Goal: Answer question/provide support: Answer question/provide support

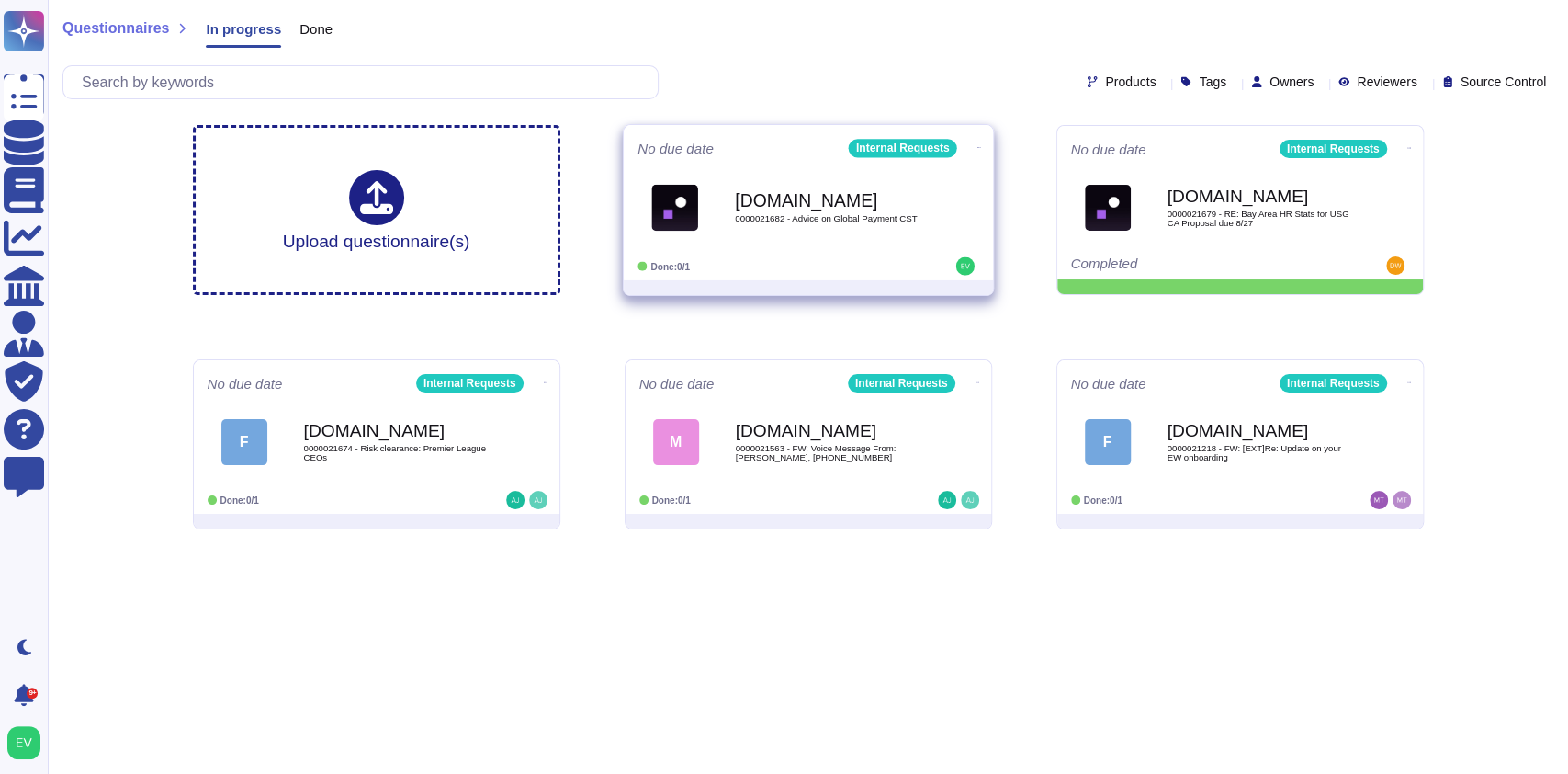
click at [813, 232] on div "[DOMAIN_NAME] 0000021682 - Advice on Global Payment CST" at bounding box center [827, 207] width 185 height 74
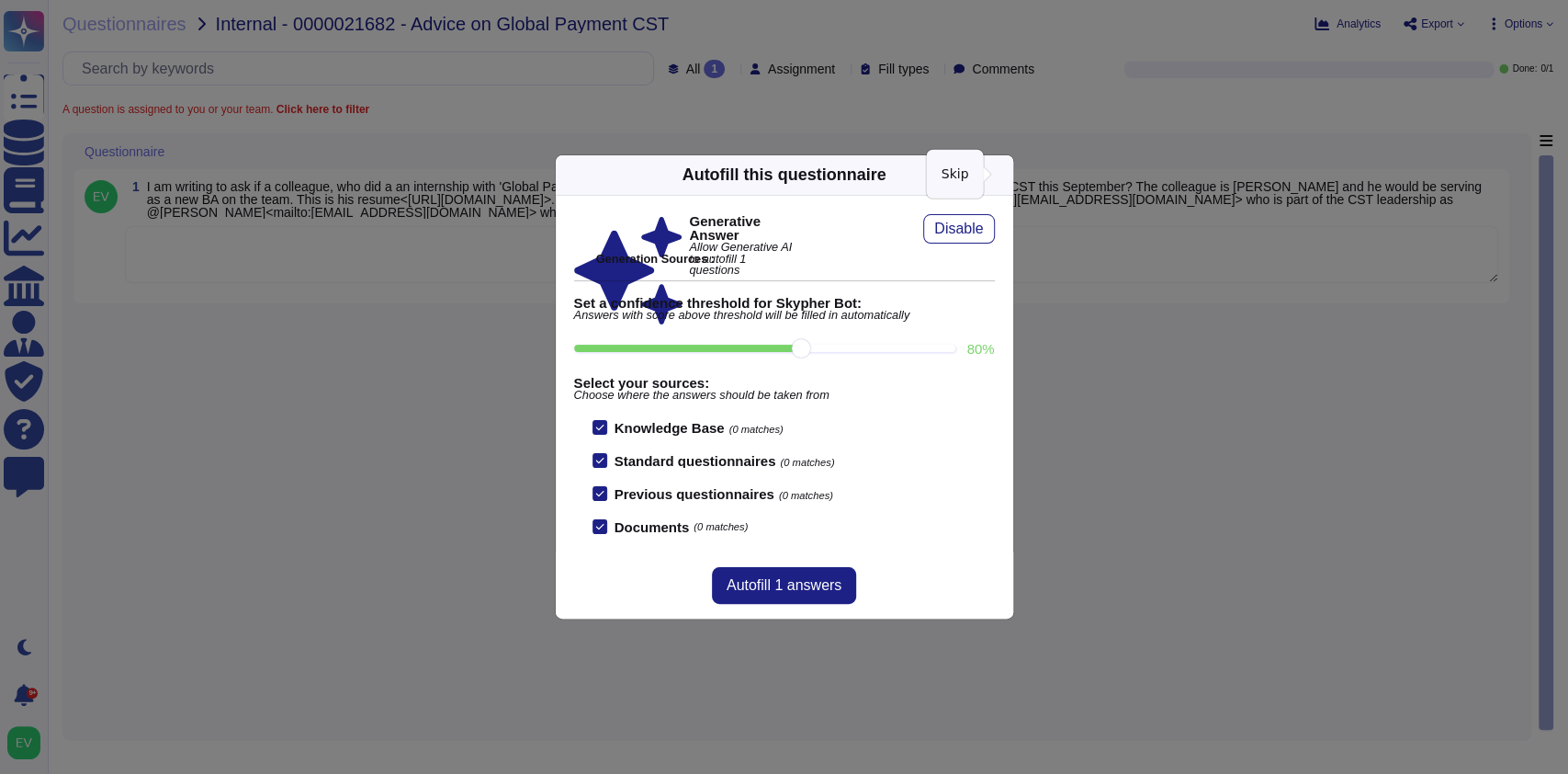
click at [1002, 174] on icon at bounding box center [1002, 174] width 0 height 0
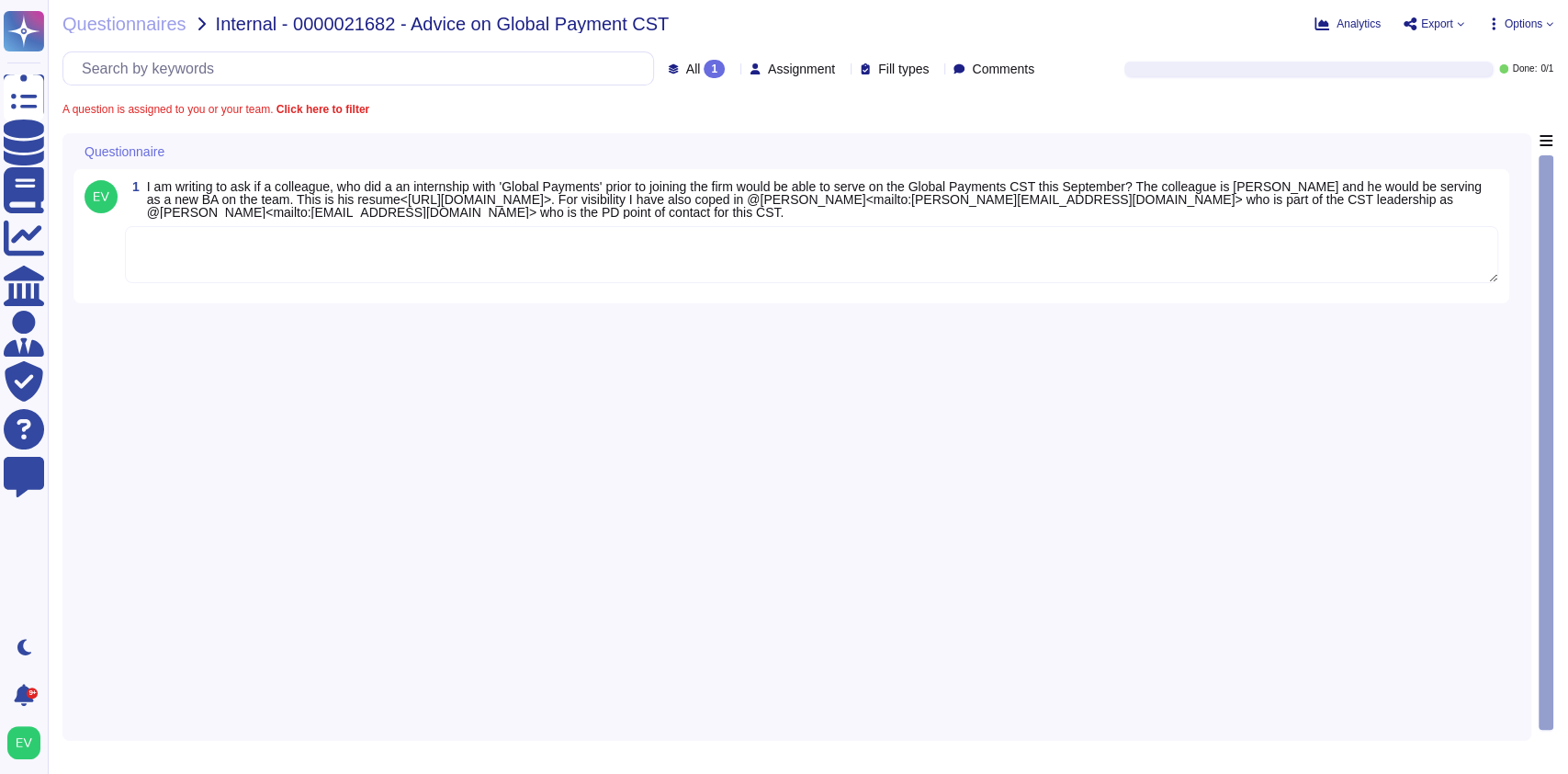
click at [367, 249] on textarea at bounding box center [811, 254] width 1373 height 57
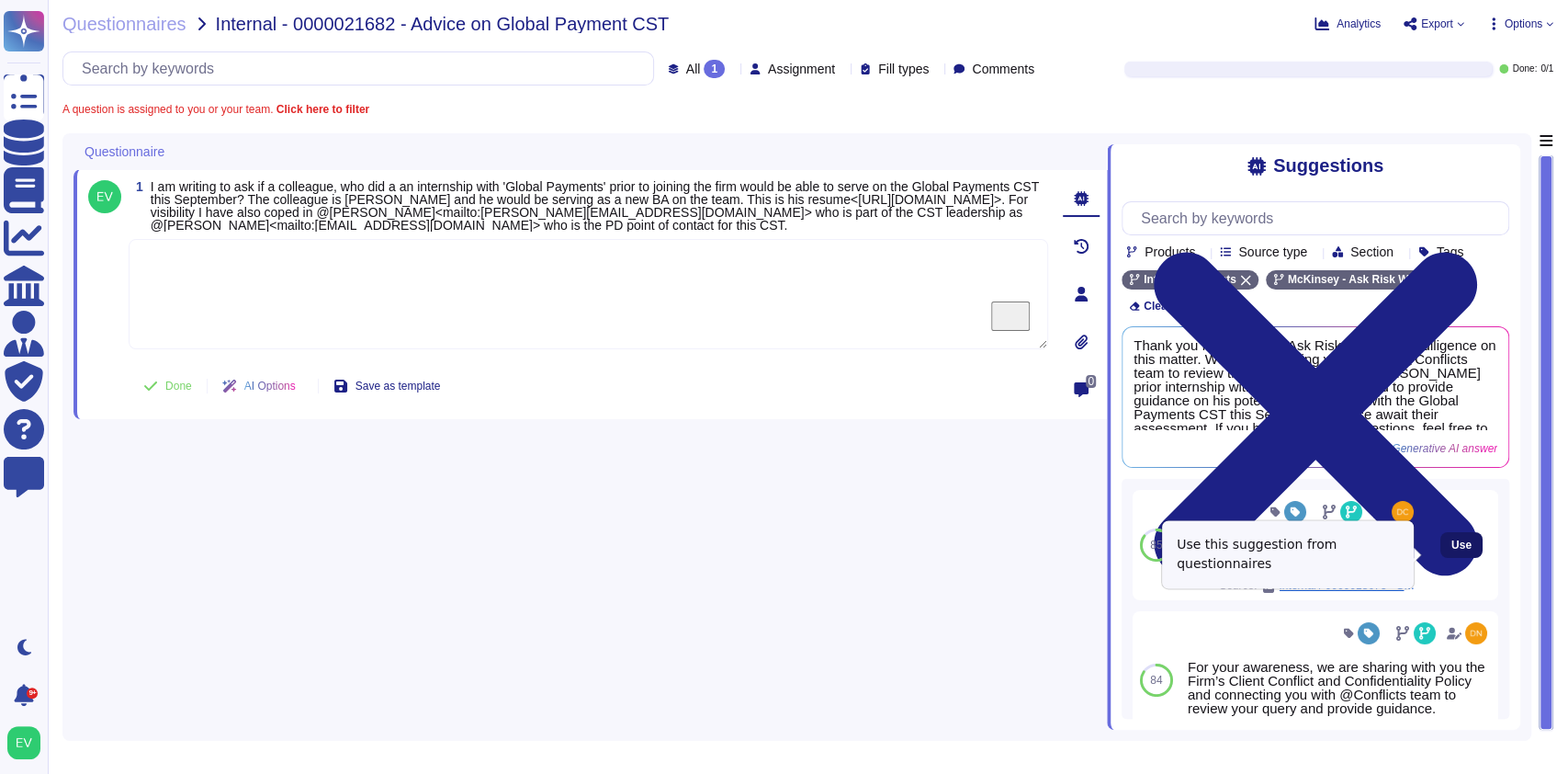
click at [1455, 552] on button "Use" at bounding box center [1461, 544] width 42 height 25
type textarea "Looping @Conflicts for transparency and to provide additional guidance."
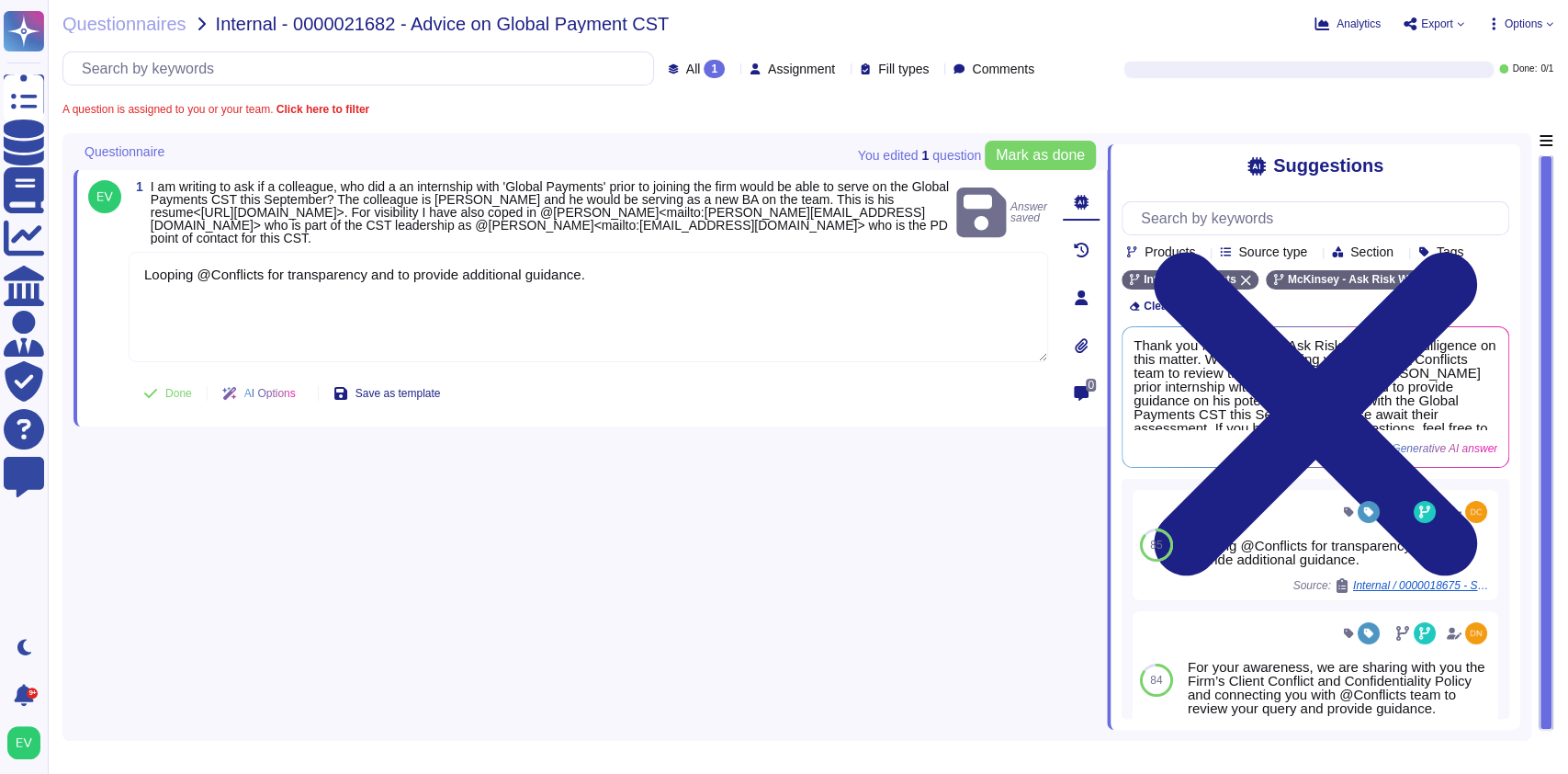
click at [679, 666] on div "1 I am writing to ask if a colleague, who did a an internship with 'Global Paym…" at bounding box center [590, 430] width 1033 height 596
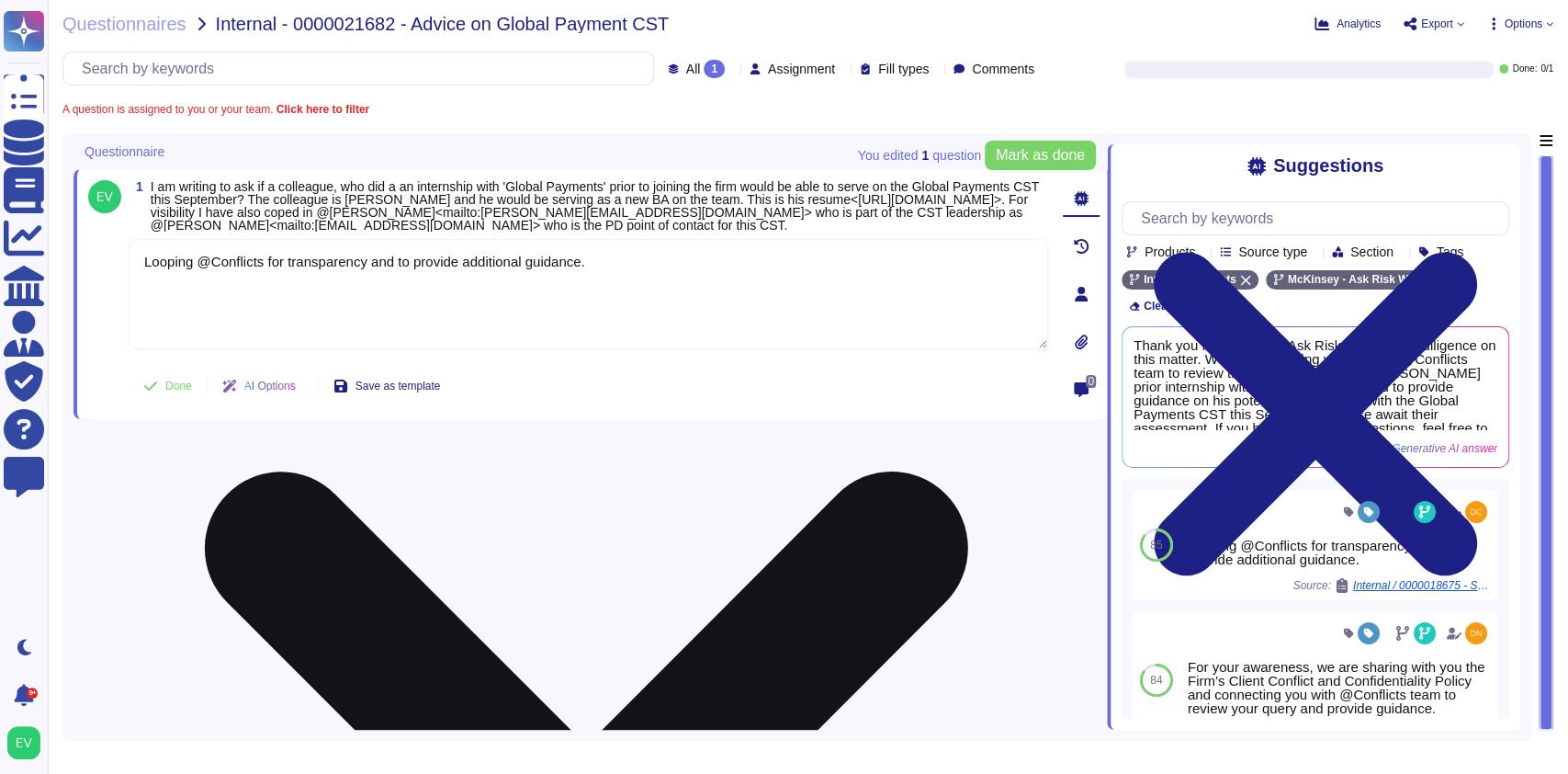
click at [403, 345] on textarea "Looping @Conflicts for transparency and to provide additional guidance." at bounding box center [588, 294] width 920 height 110
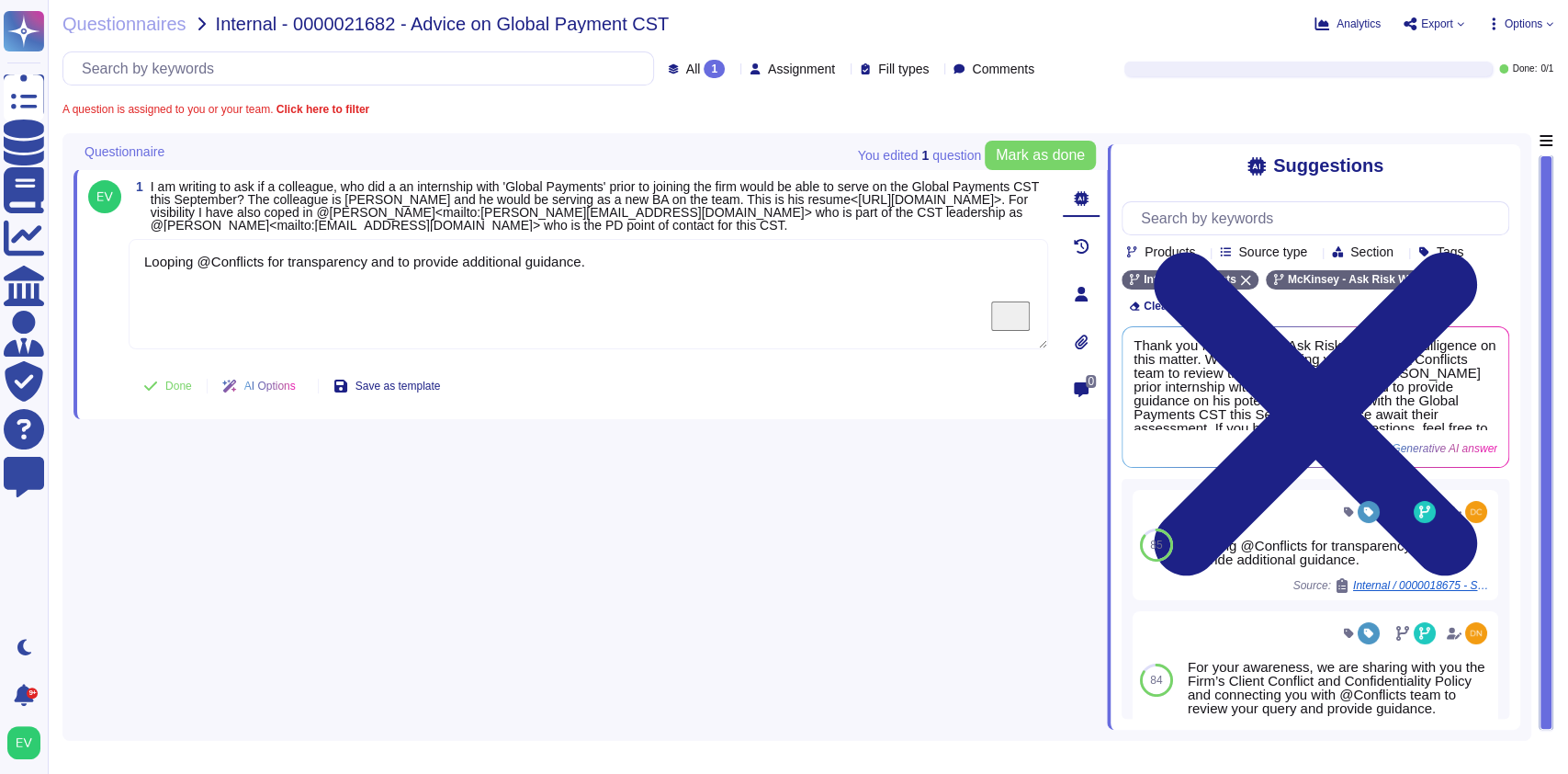
drag, startPoint x: 632, startPoint y: 290, endPoint x: 110, endPoint y: 276, distance: 522.2
click at [110, 276] on div "1 I am writing to ask if a colleague, who did a an internship with 'Global Paym…" at bounding box center [568, 294] width 960 height 228
click at [204, 297] on textarea "To enrich screen reader interactions, please activate Accessibility in Grammarl…" at bounding box center [588, 294] width 920 height 110
paste textarea "Thank you for contacting the Ask Risk team. We are connecting you with @Conflic…"
type textarea "Thank you for contacting the Ask Risk team. We are connecting you with @Conflic…"
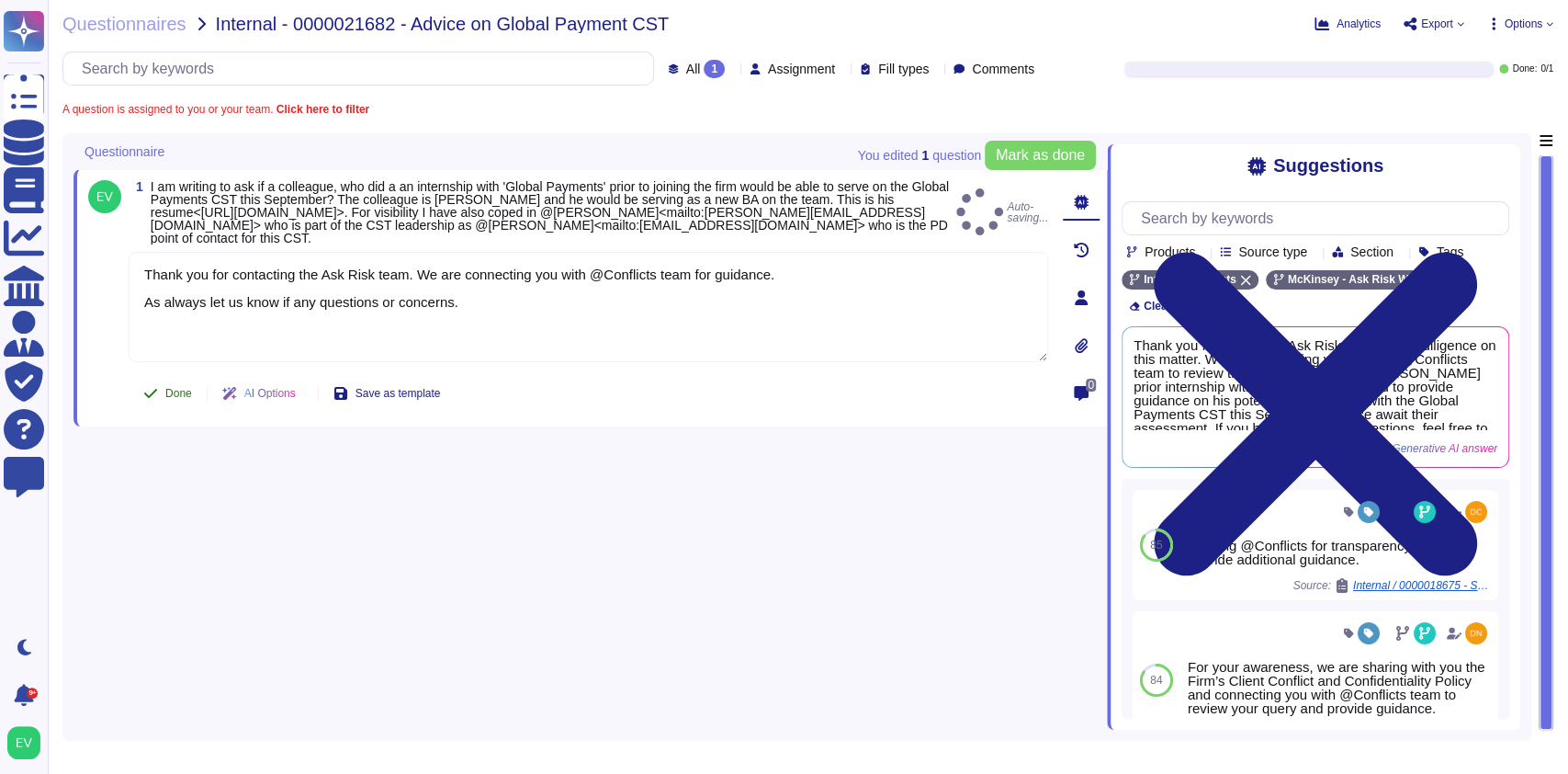
click at [167, 395] on span "Done" at bounding box center [179, 394] width 26 height 11
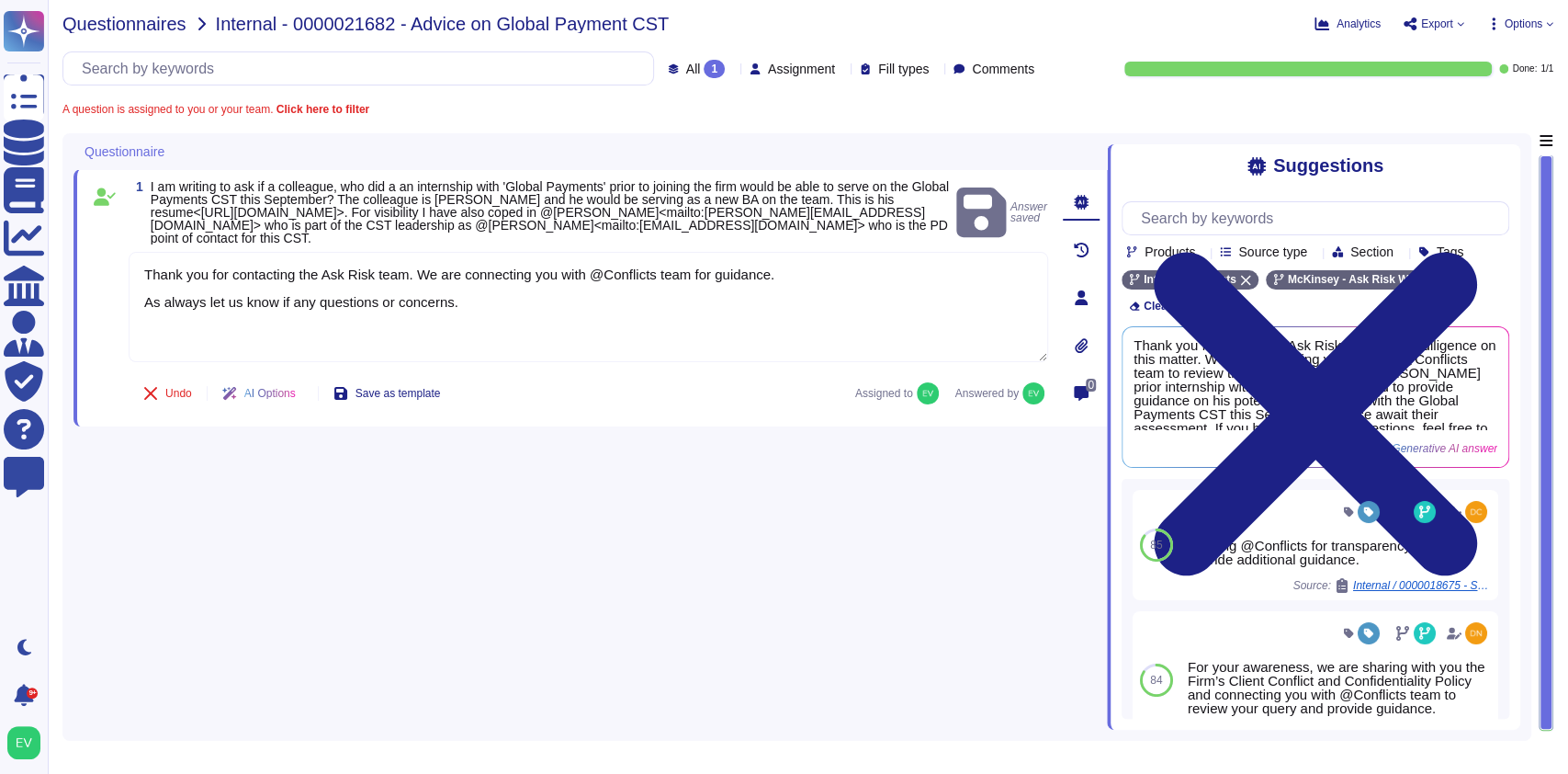
click at [113, 32] on span "Questionnaires" at bounding box center [124, 24] width 124 height 19
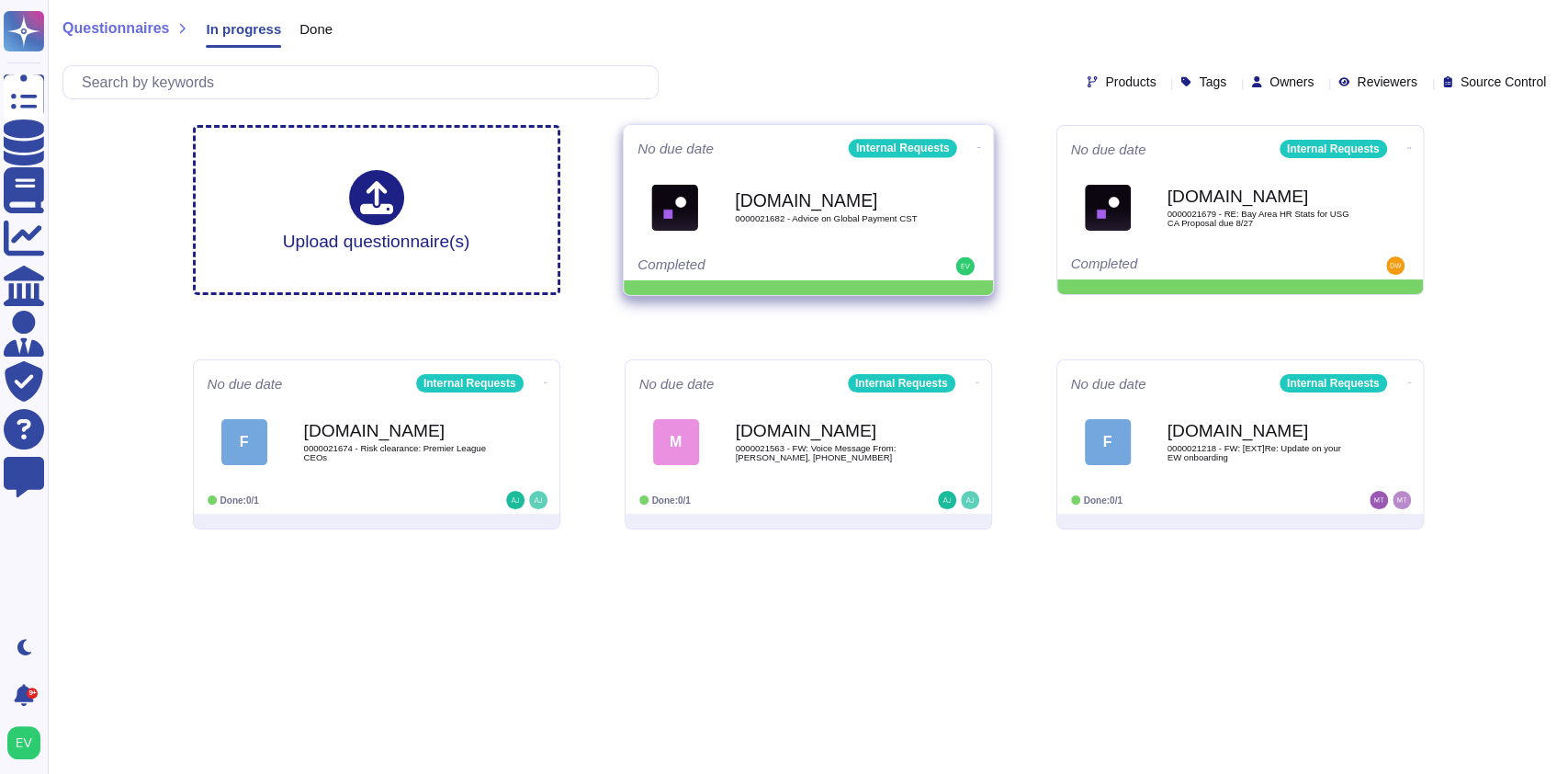
click at [976, 145] on icon at bounding box center [978, 147] width 4 height 5
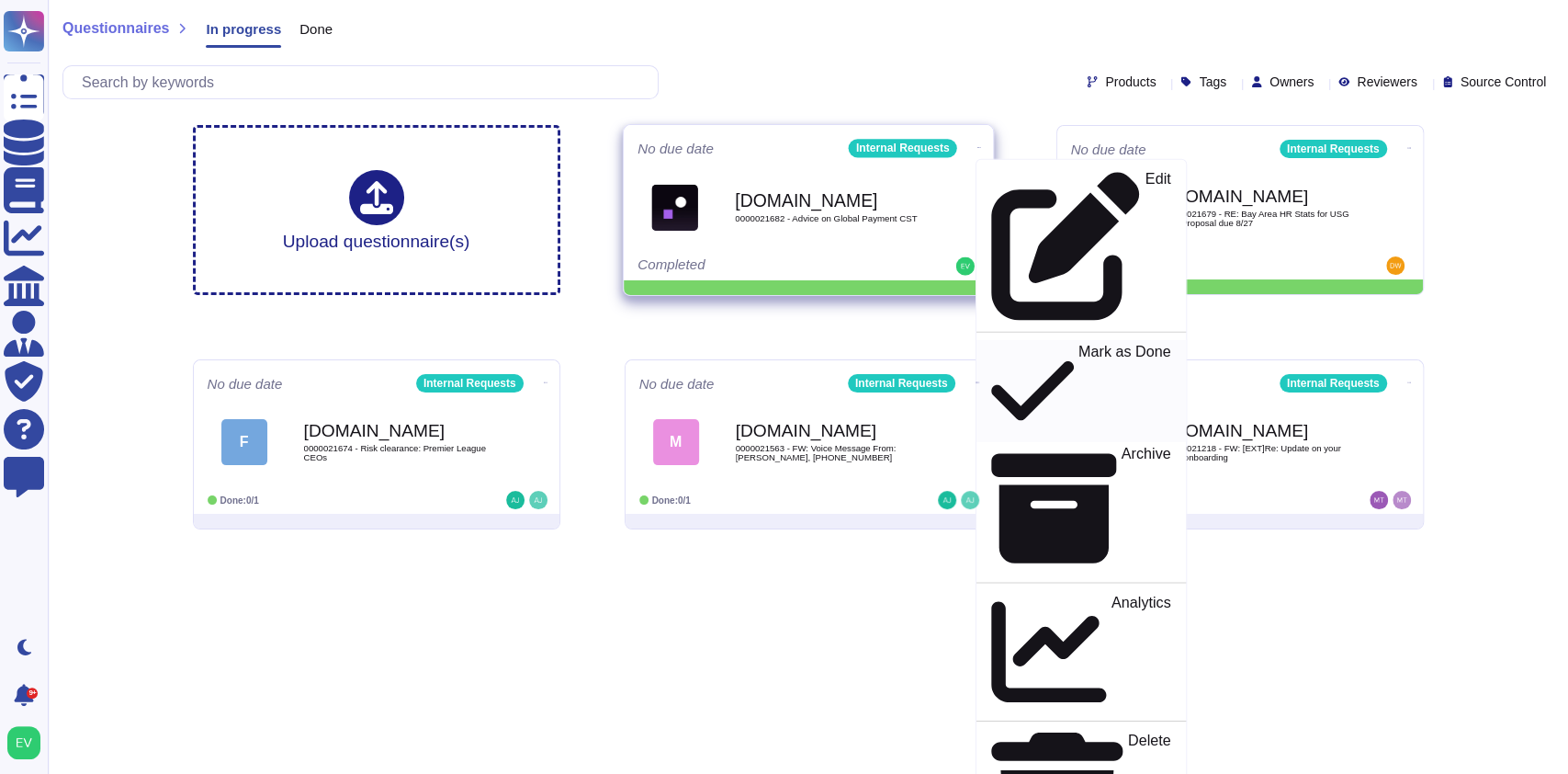
click at [1078, 345] on p "Mark as Done" at bounding box center [1124, 392] width 93 height 94
